Goal: Task Accomplishment & Management: Use online tool/utility

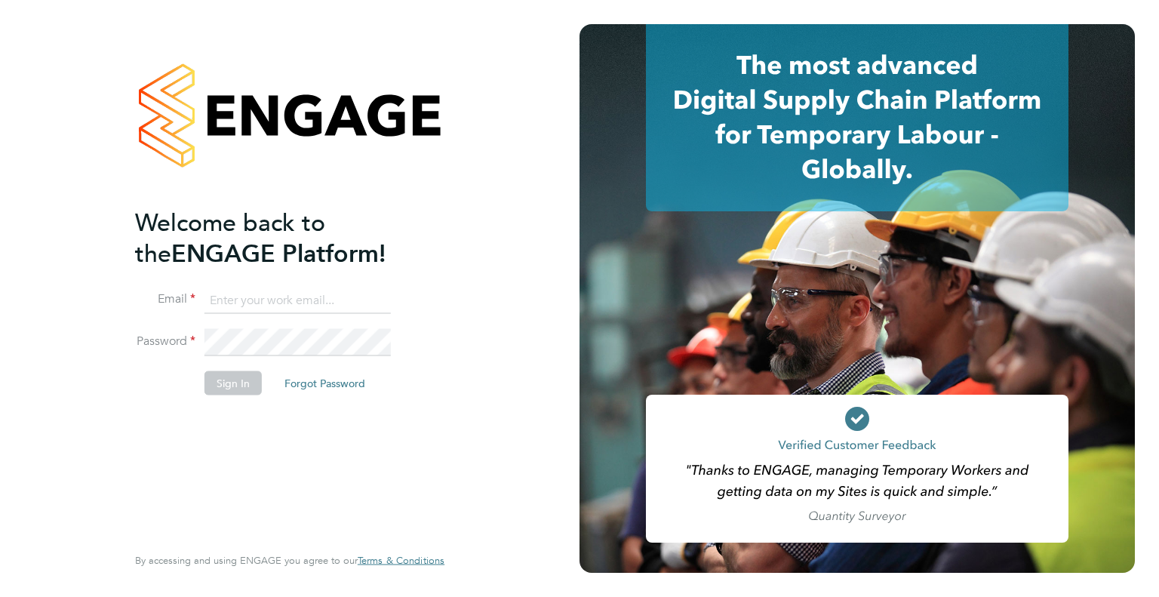
type input "tommie.ferry@buildrec.com"
click at [207, 373] on button "Sign In" at bounding box center [232, 382] width 57 height 24
click at [224, 382] on div "Sorry, we are having problems connecting to our services." at bounding box center [289, 298] width 579 height 597
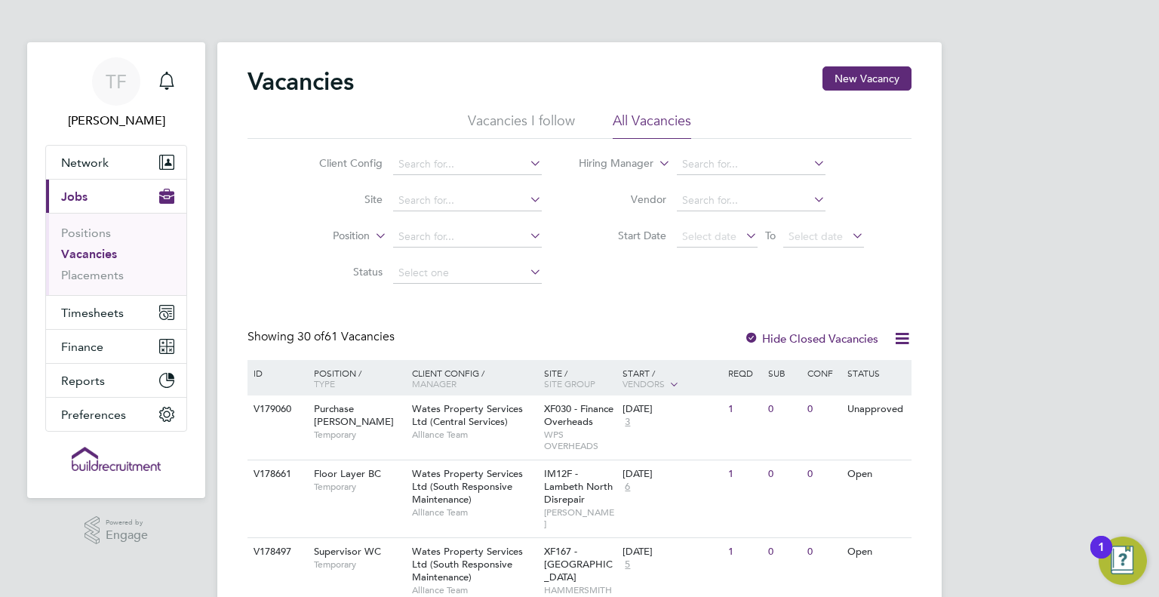
click at [530, 335] on div "Showing 30 of 61 Vacancies Hide Closed Vacancies" at bounding box center [579, 344] width 664 height 31
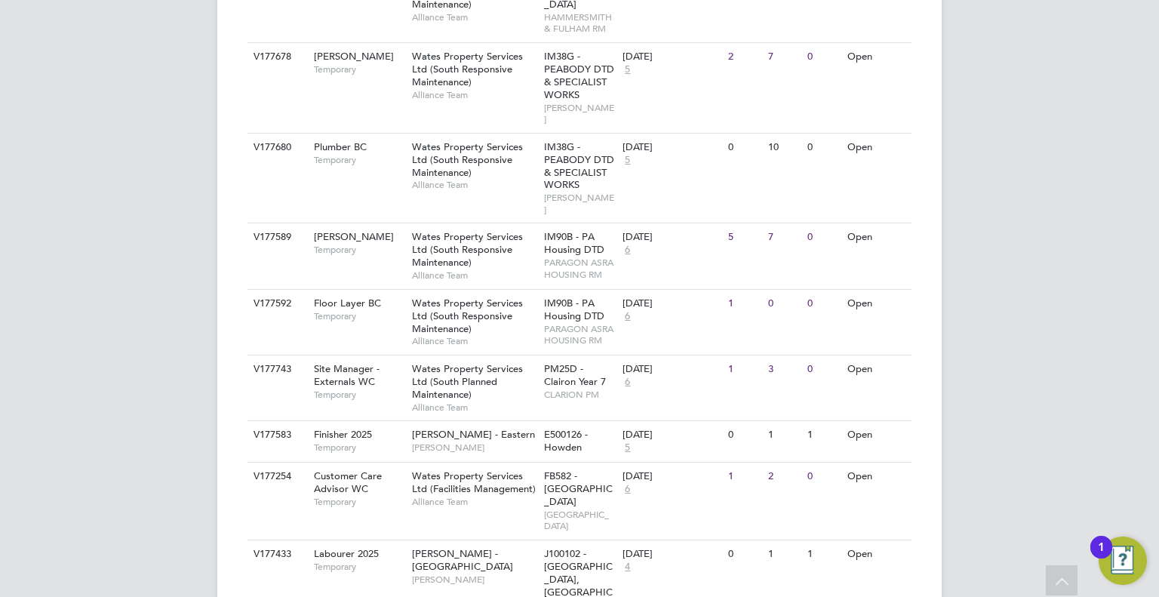
scroll to position [1690, 0]
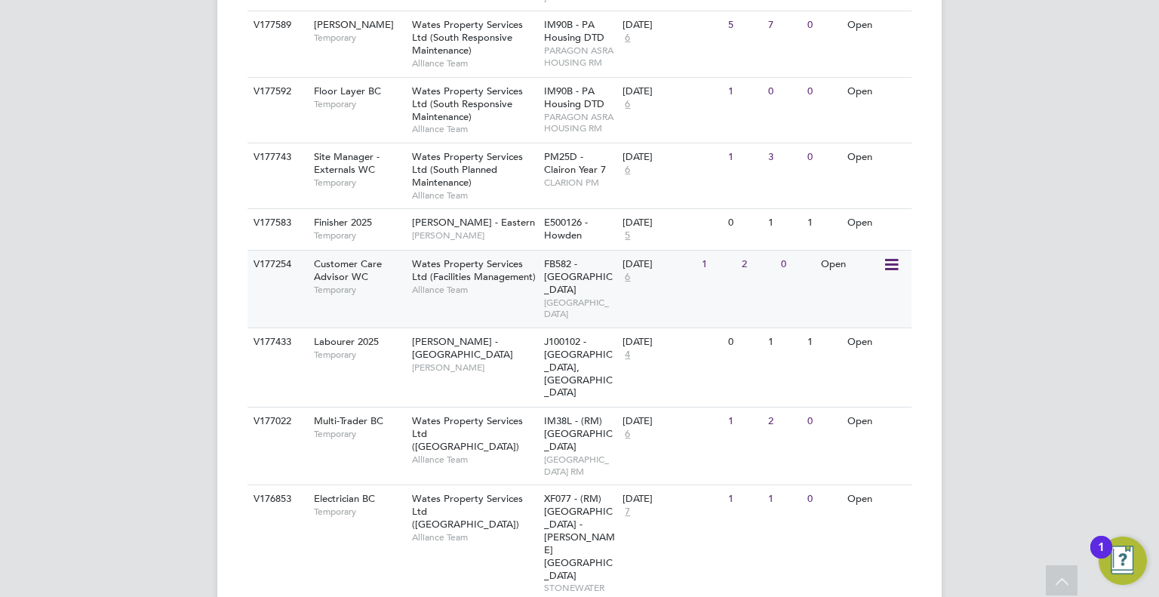
scroll to position [1957, 0]
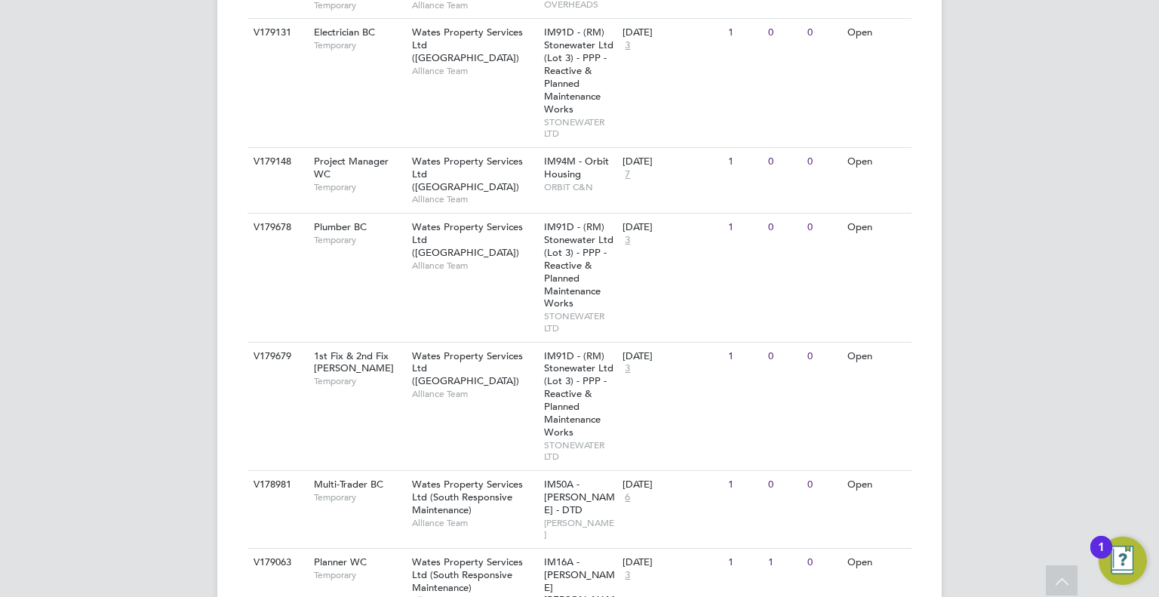
scroll to position [4295, 0]
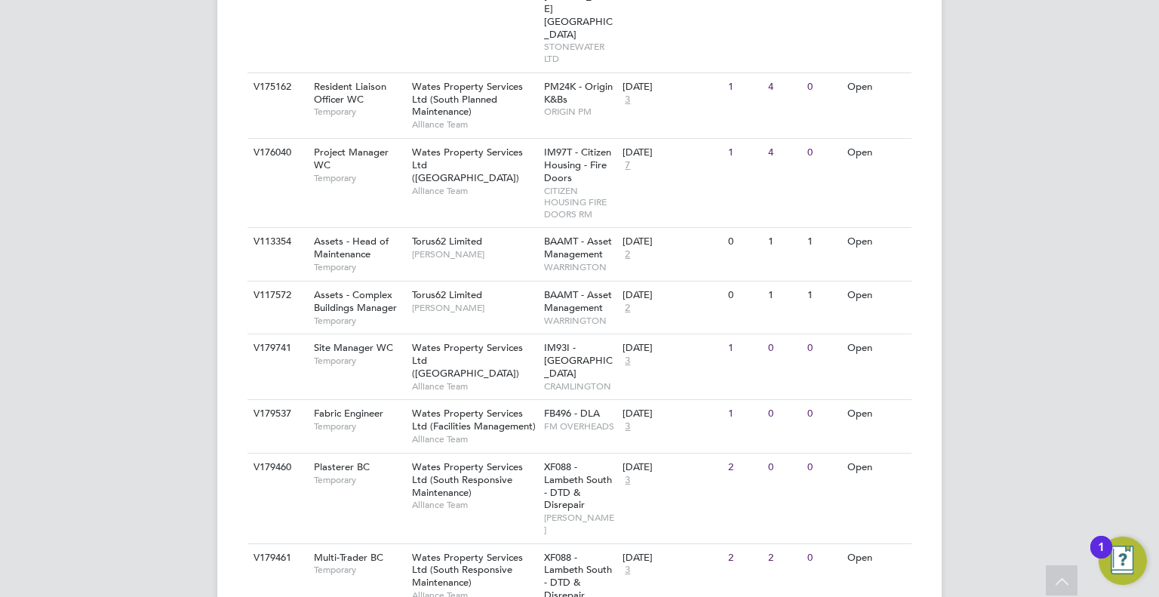
scroll to position [2432, 0]
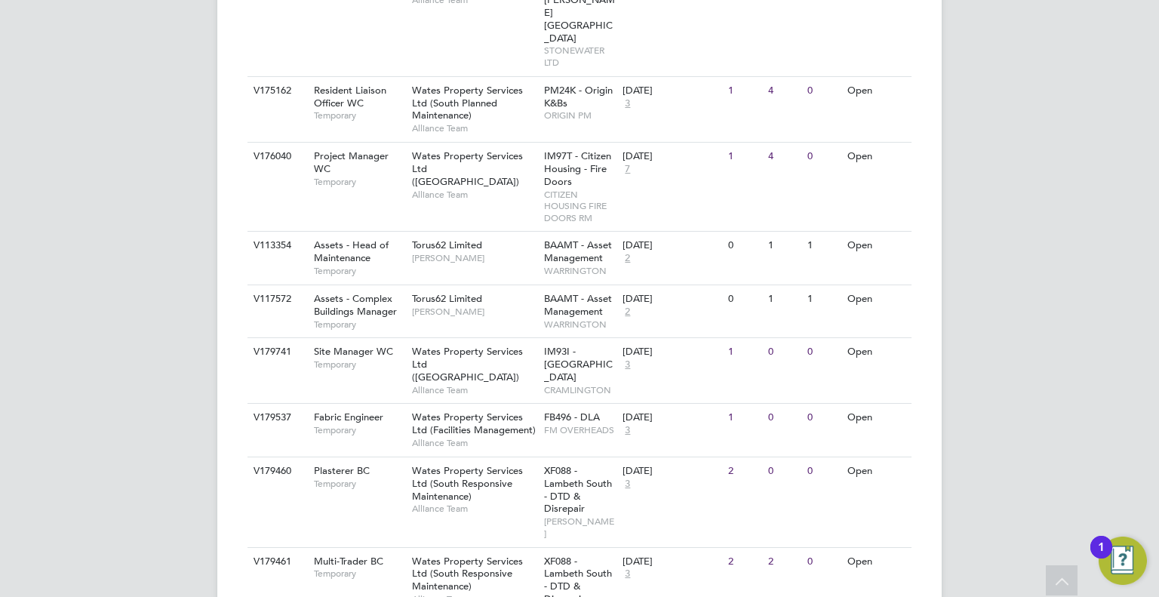
click at [172, 260] on div "TF [PERSON_NAME] Notifications Applications: Network Team Members Businesses Si…" at bounding box center [579, 309] width 1159 height 5482
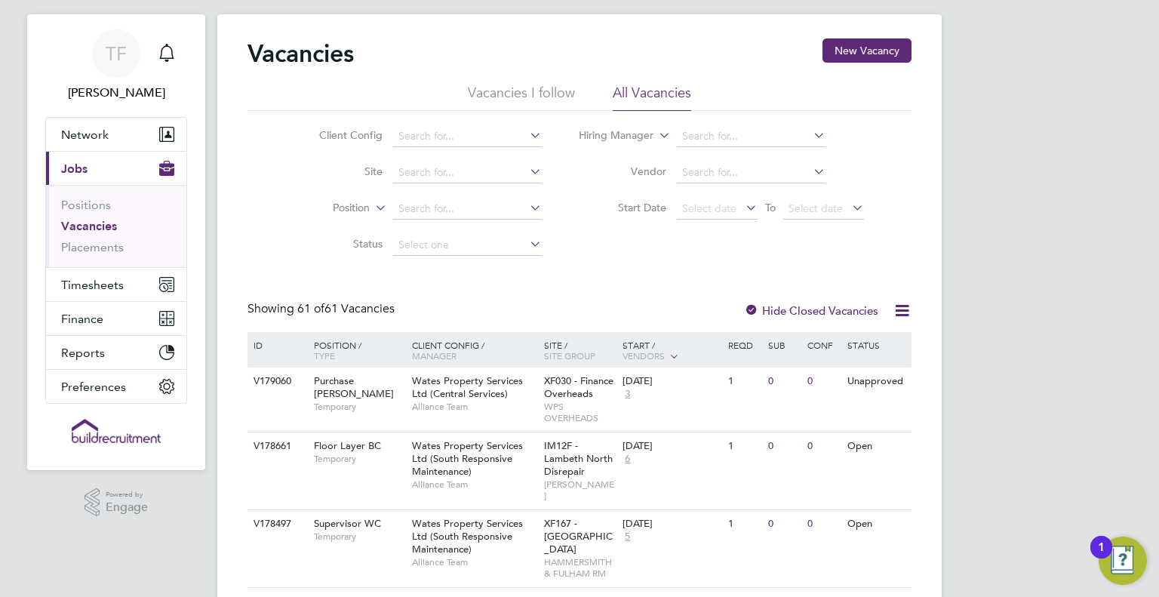
scroll to position [30, 0]
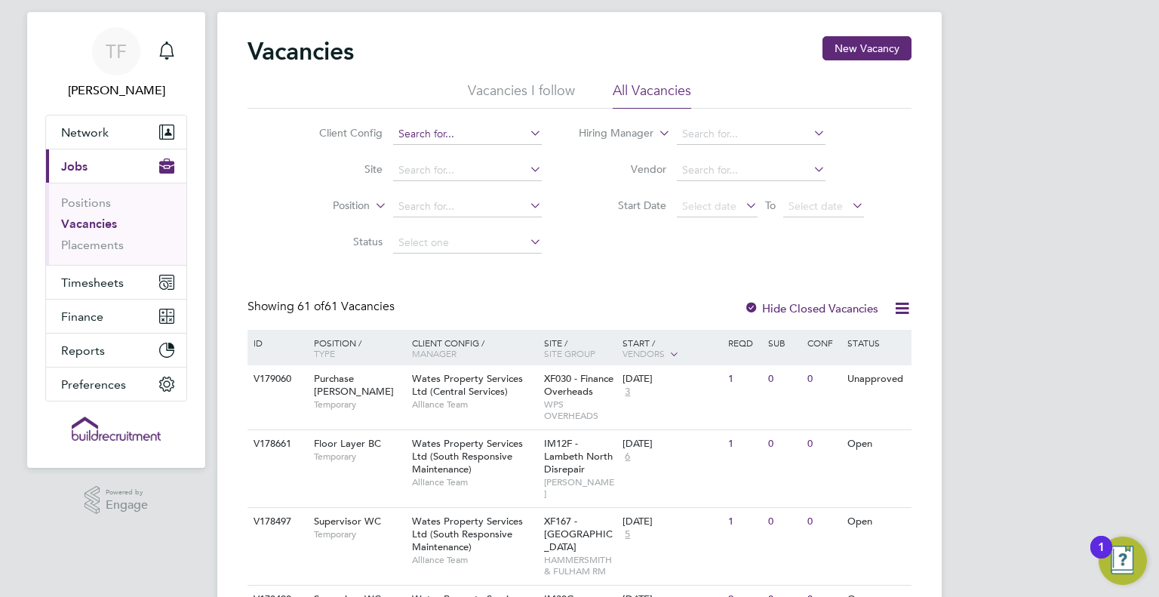
click at [433, 135] on input at bounding box center [467, 134] width 149 height 21
click at [482, 319] on li "Wates Property Services Ltd (South Responsive Maintenance)" at bounding box center [544, 319] width 305 height 20
type input "Wates Property Services Ltd (South Responsive Maintenance)"
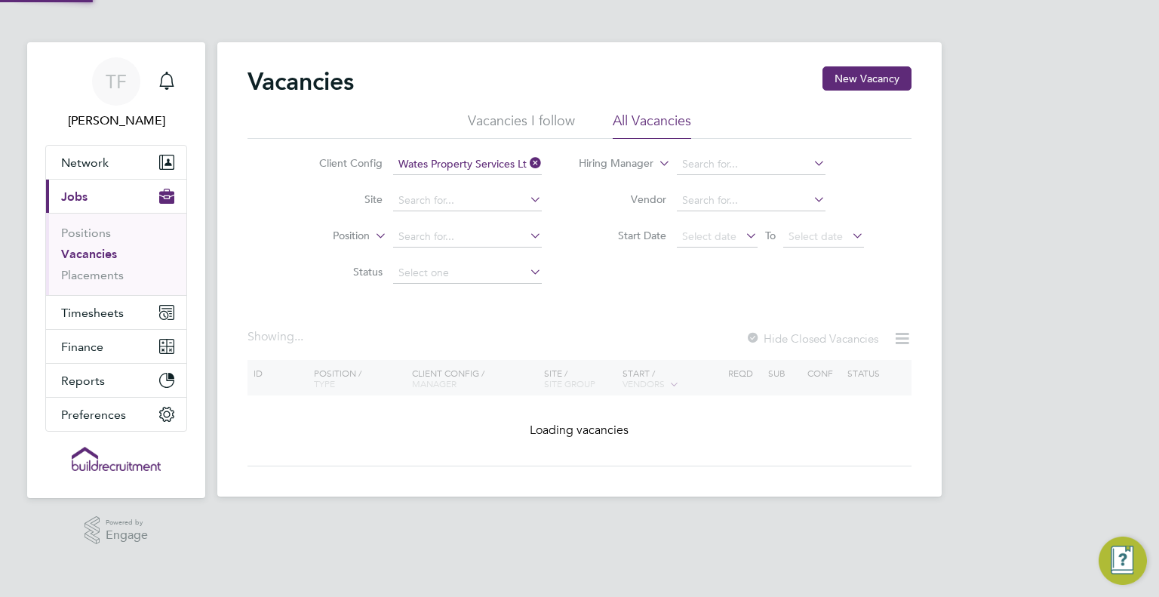
click at [602, 288] on div "Client Config Wates Property Services Ltd (South Responsive Maintenance) Site P…" at bounding box center [579, 215] width 664 height 152
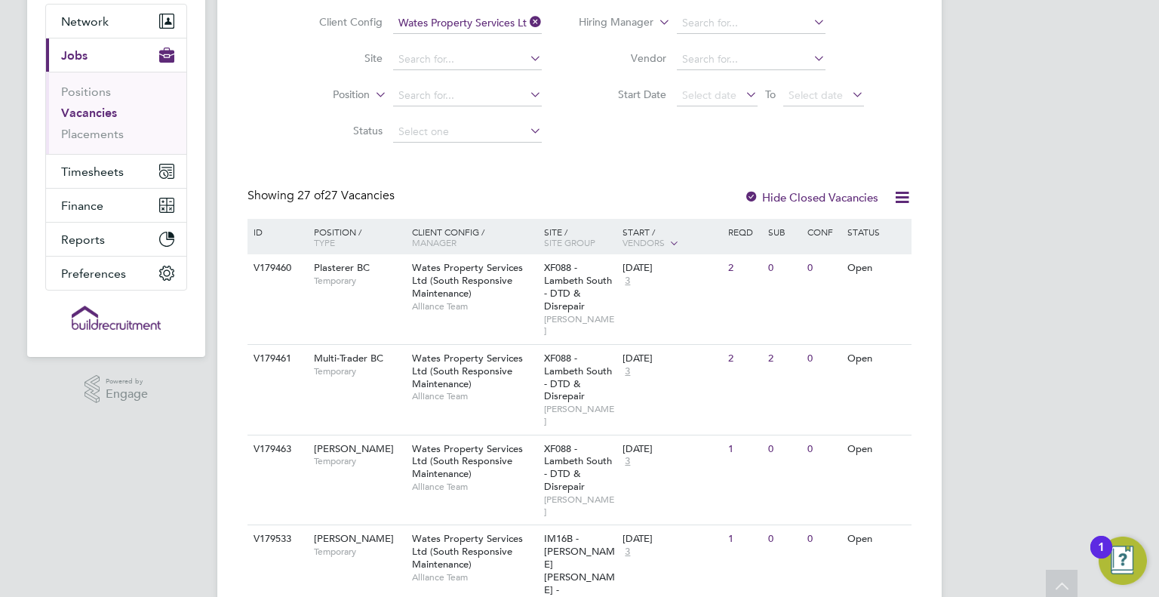
scroll to position [272, 0]
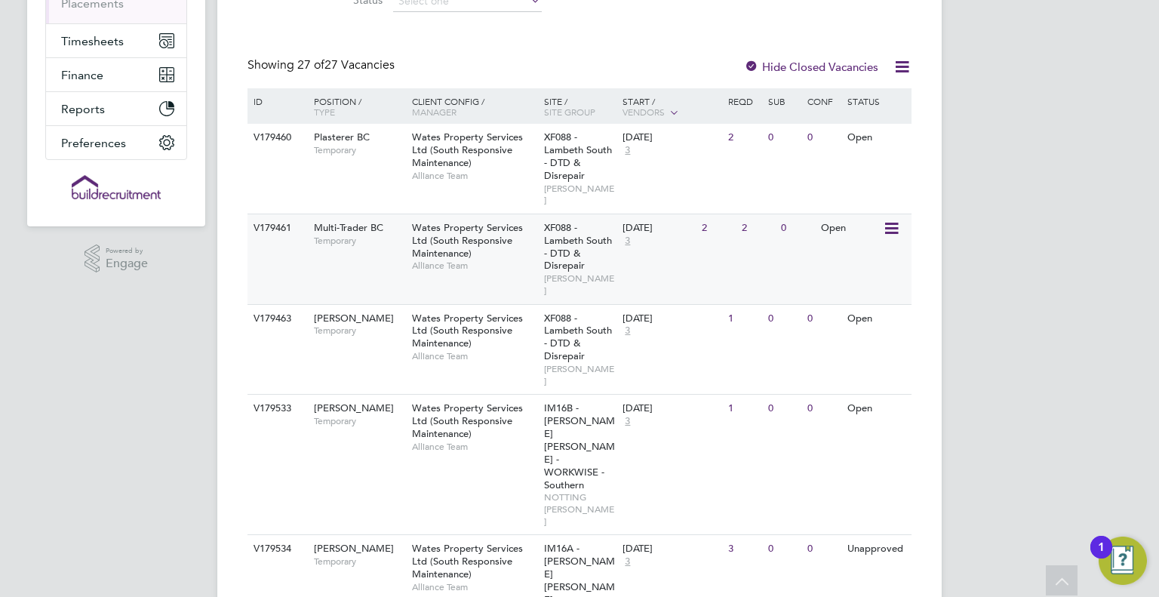
click at [438, 260] on span "Alliance Team" at bounding box center [474, 266] width 124 height 12
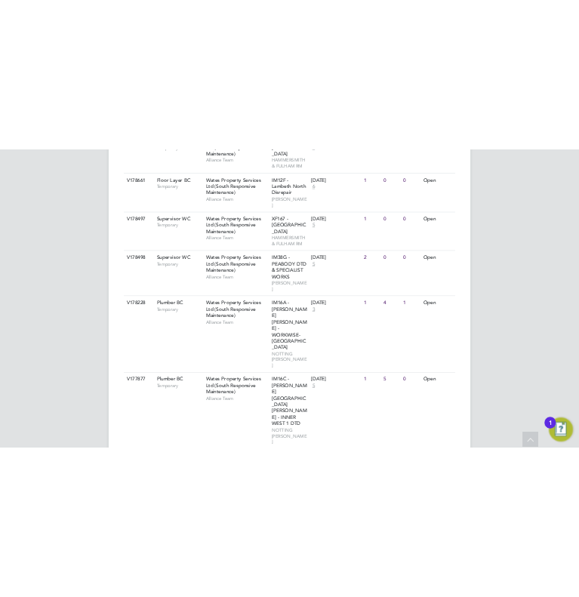
scroll to position [1908, 0]
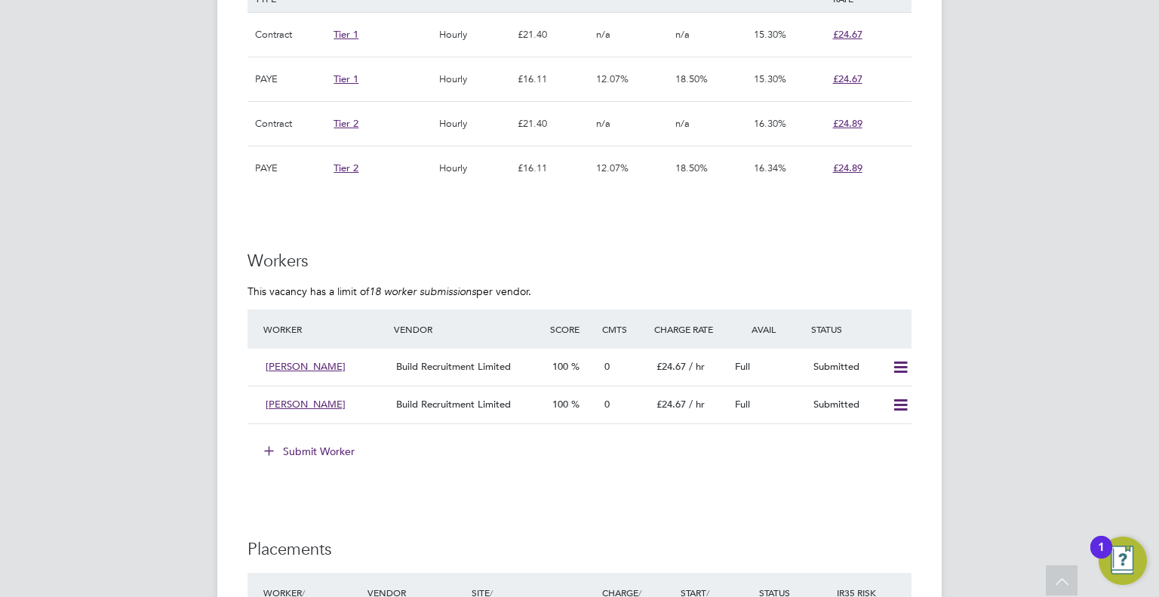
scroll to position [1086, 0]
click at [320, 450] on button "Submit Worker" at bounding box center [309, 449] width 113 height 24
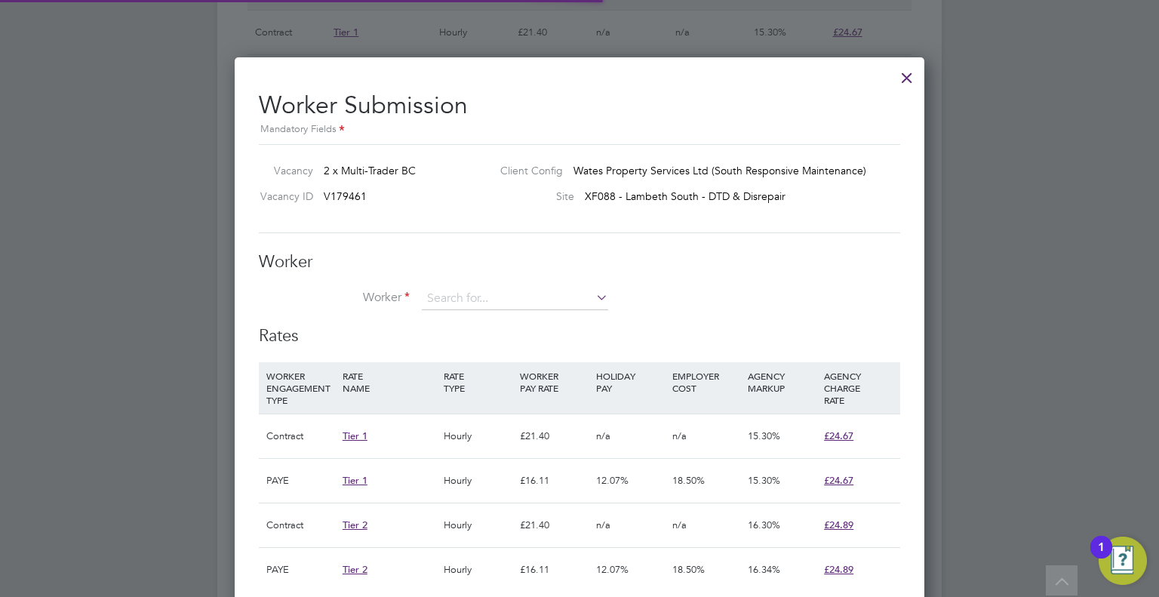
scroll to position [22, 392]
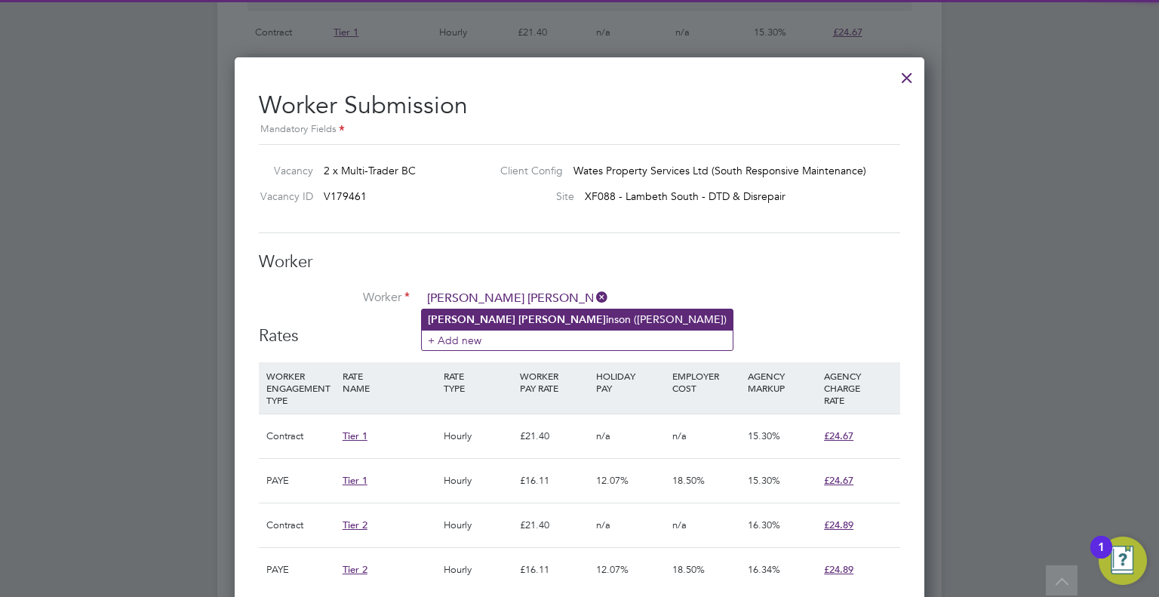
click at [520, 316] on li "Jermaine Rob inson (JERMAINER)" at bounding box center [577, 319] width 311 height 20
type input "Jermaine Robinson (JERMAINER)"
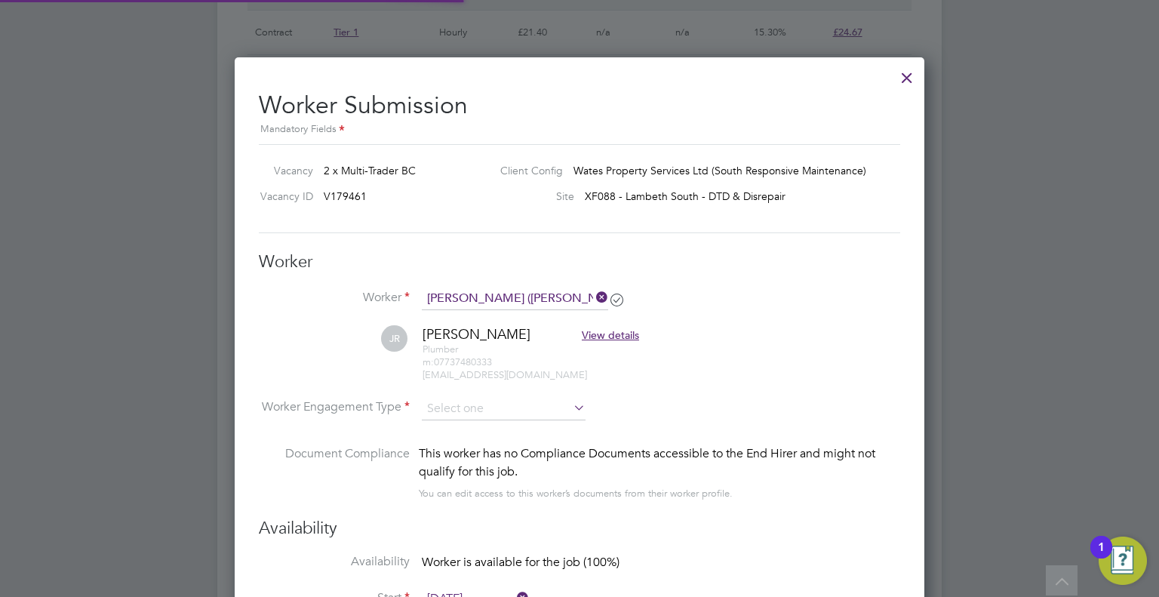
click at [697, 367] on li "JR Jermaine Robinson View details Plumber m: 07737480333 jermsy2k@yahoo.com" at bounding box center [579, 361] width 641 height 72
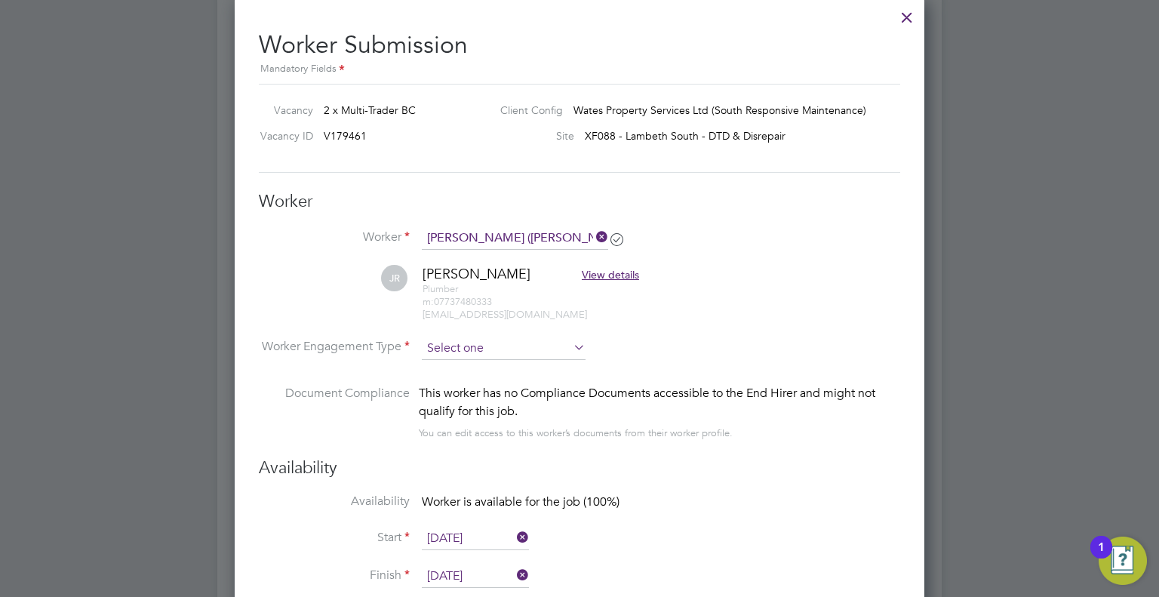
click at [489, 350] on input at bounding box center [504, 348] width 164 height 23
click at [467, 364] on li "Contract" at bounding box center [504, 368] width 164 height 20
type input "Contract"
click at [721, 490] on div "Availability Availability Worker is available for the job (100%) Start 12 Sep 2…" at bounding box center [579, 530] width 641 height 146
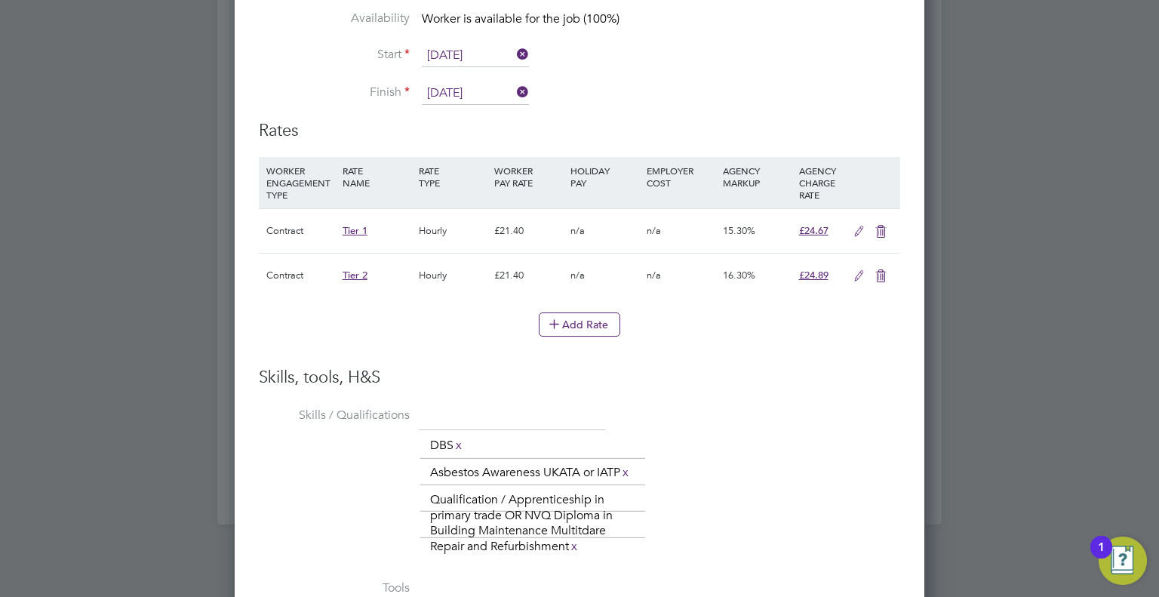
click at [877, 276] on icon at bounding box center [880, 276] width 19 height 12
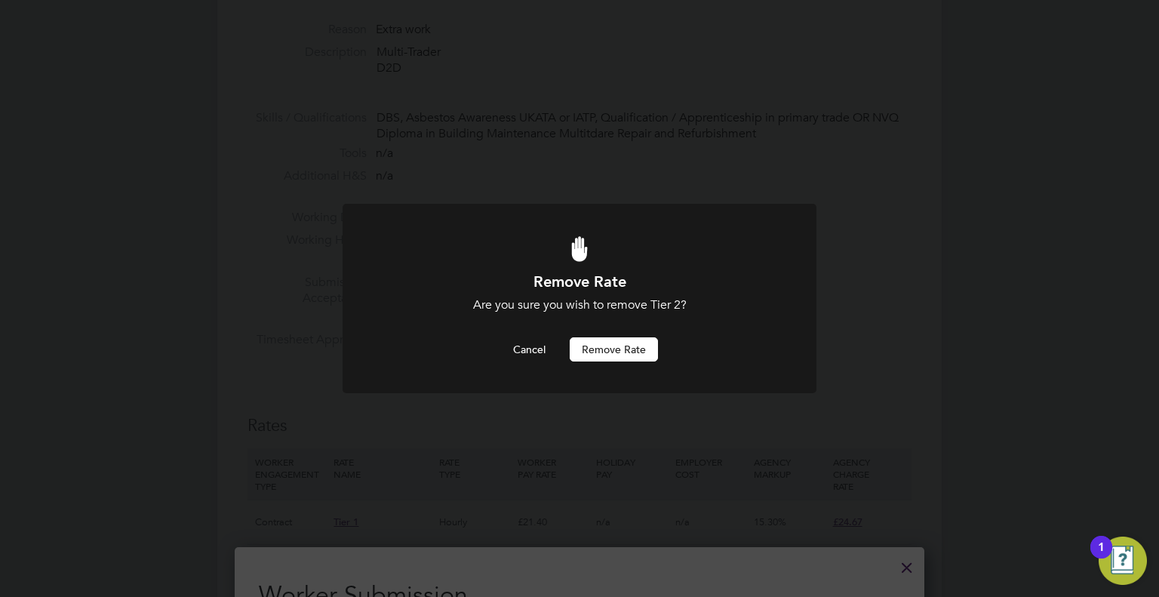
click at [582, 357] on button "Remove rate" at bounding box center [614, 349] width 88 height 24
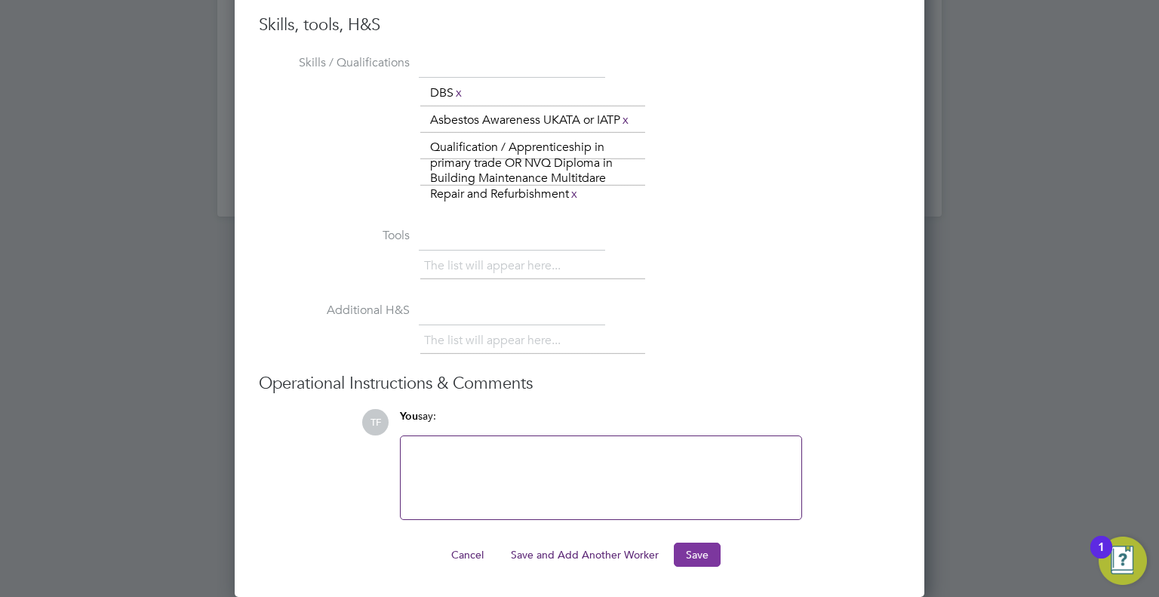
click at [701, 564] on button "Save" at bounding box center [697, 554] width 47 height 24
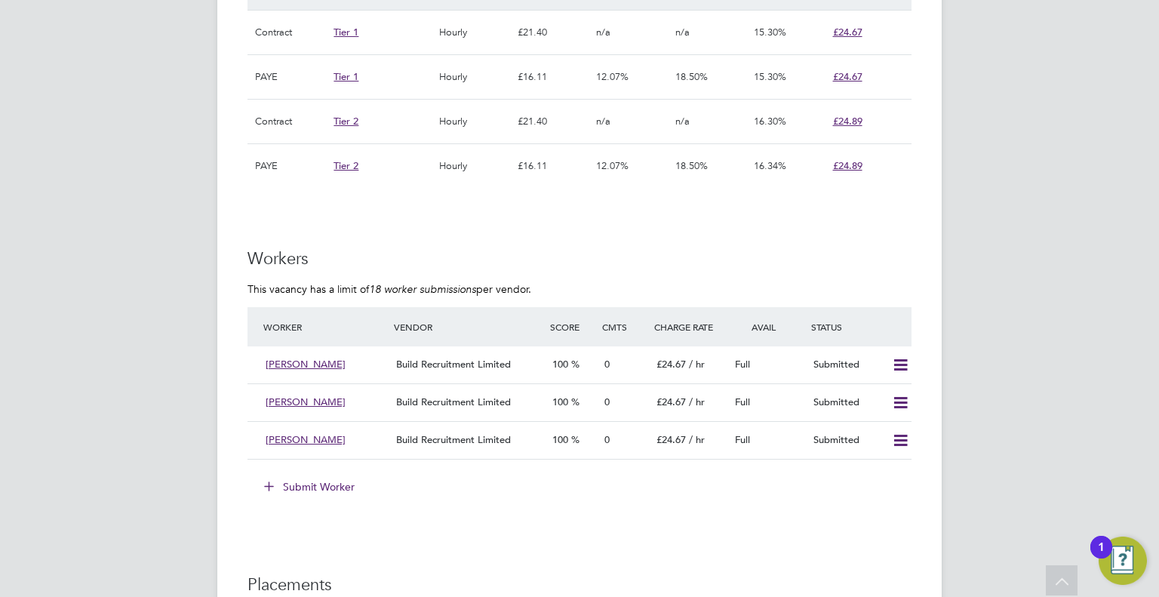
click at [94, 210] on div "TF Tommie Ferry Notifications Applications: Network Team Members Businesses Sit…" at bounding box center [579, 22] width 1159 height 2216
